Goal: Find specific page/section: Find specific page/section

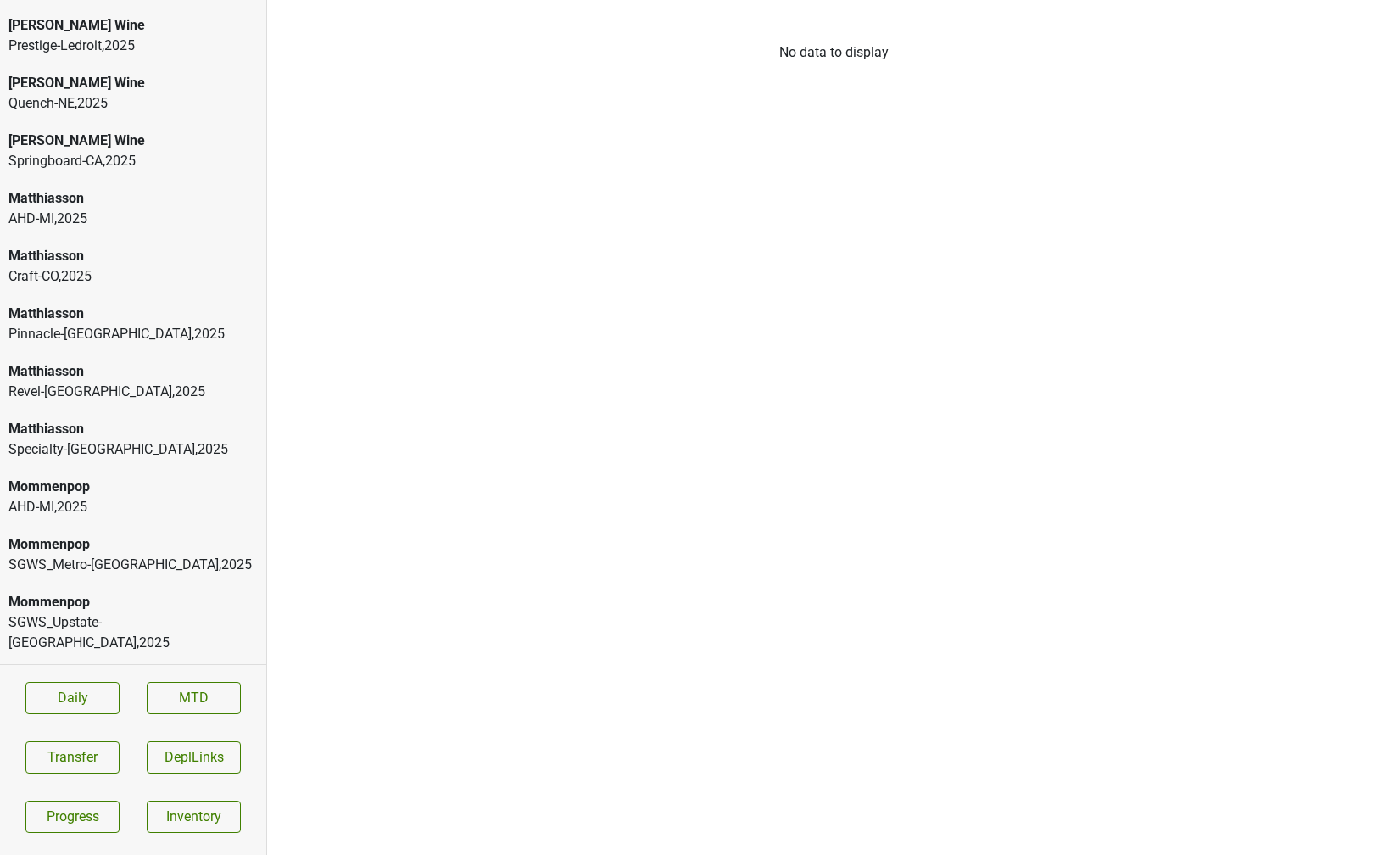
scroll to position [2555, 0]
